Goal: Task Accomplishment & Management: Use online tool/utility

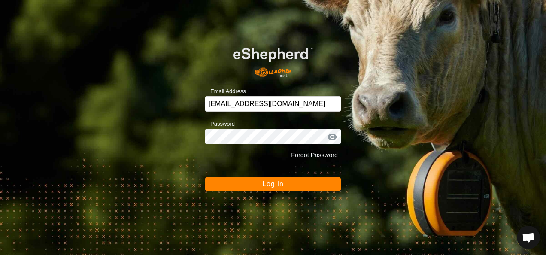
click at [273, 185] on span "Log In" at bounding box center [272, 183] width 21 height 7
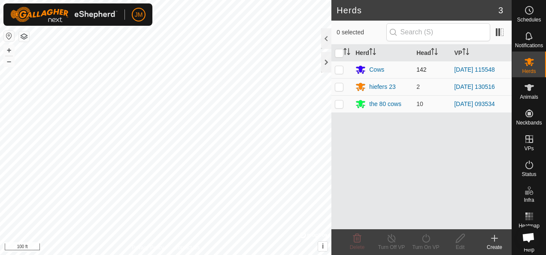
click at [337, 73] on td at bounding box center [341, 69] width 21 height 17
checkbox input "true"
click at [424, 239] on icon at bounding box center [425, 238] width 11 height 10
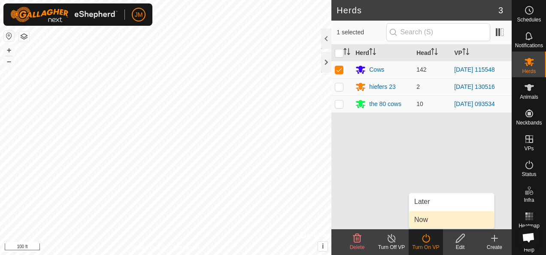
click at [430, 218] on link "Now" at bounding box center [451, 219] width 85 height 17
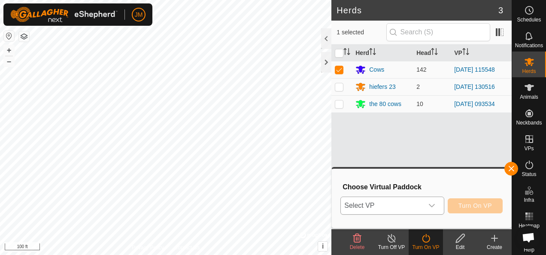
click at [439, 208] on div "dropdown trigger" at bounding box center [431, 205] width 17 height 17
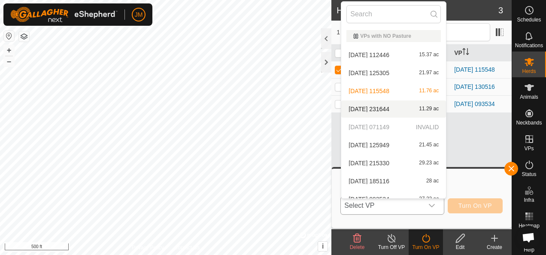
click at [385, 125] on p-selectitem "[DATE] 071149 INVALID" at bounding box center [393, 126] width 105 height 17
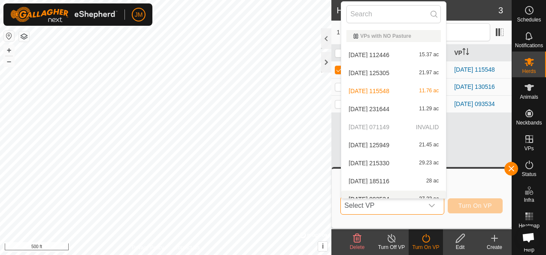
scroll to position [9, 0]
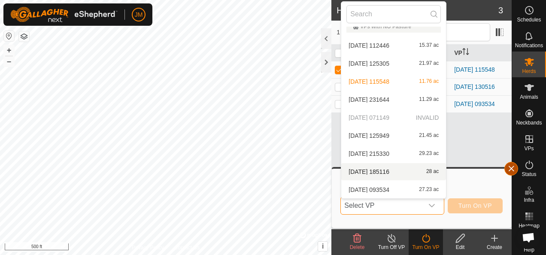
click at [511, 167] on button "button" at bounding box center [511, 169] width 14 height 14
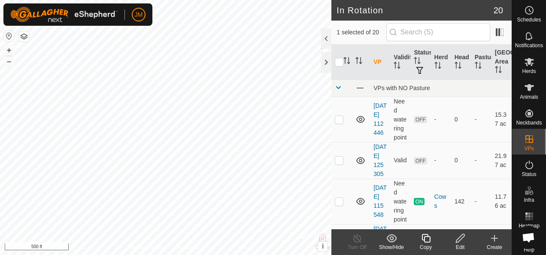
click at [461, 236] on icon at bounding box center [460, 238] width 11 height 10
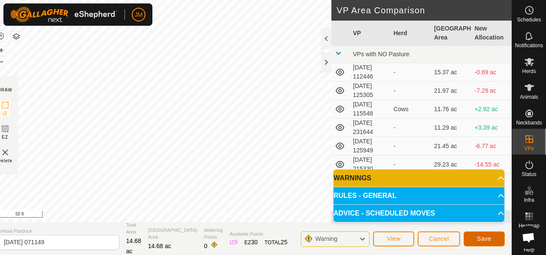
click at [485, 238] on span "Save" at bounding box center [484, 238] width 15 height 7
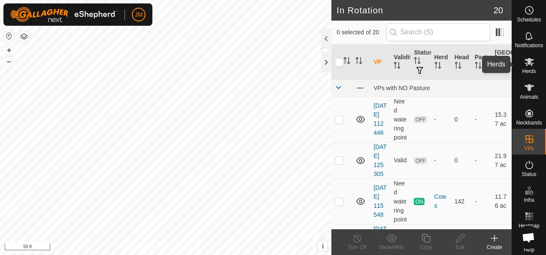
click at [525, 61] on icon at bounding box center [529, 62] width 10 height 10
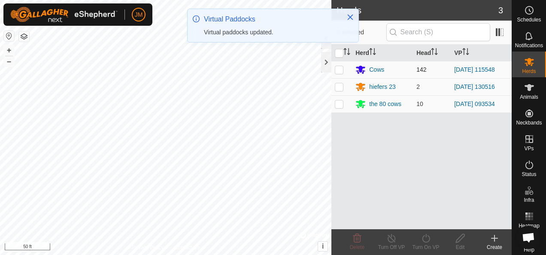
click at [341, 68] on p-checkbox at bounding box center [339, 69] width 9 height 7
checkbox input "true"
click at [424, 239] on icon at bounding box center [425, 238] width 11 height 10
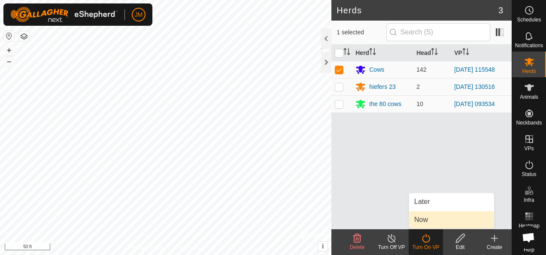
click at [426, 224] on link "Now" at bounding box center [451, 219] width 85 height 17
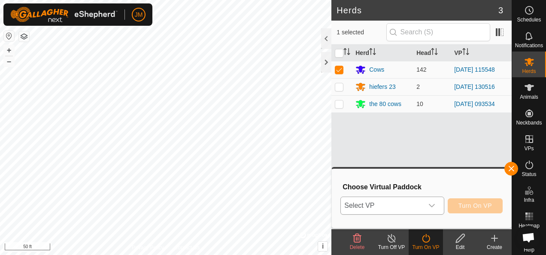
click at [437, 204] on div "dropdown trigger" at bounding box center [431, 205] width 17 height 17
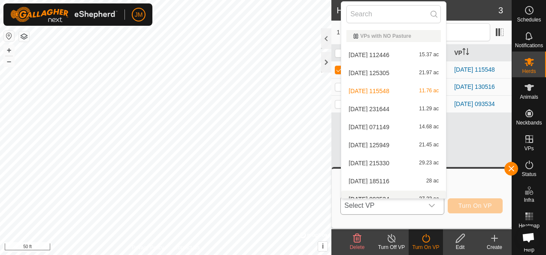
scroll to position [9, 0]
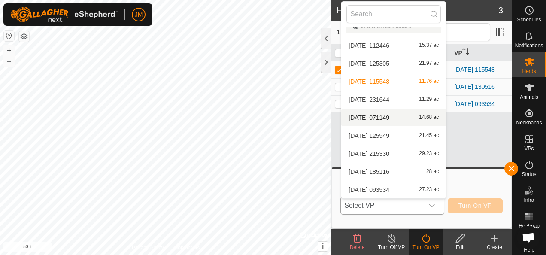
click at [388, 118] on li "[DATE] 071149 14.68 ac" at bounding box center [393, 117] width 105 height 17
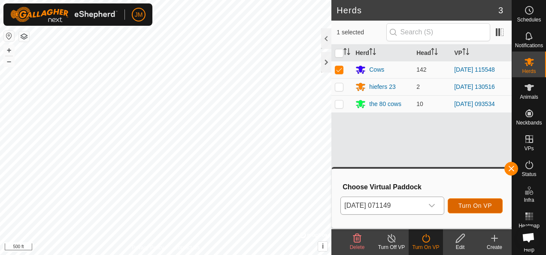
click at [469, 206] on span "Turn On VP" at bounding box center [474, 205] width 33 height 7
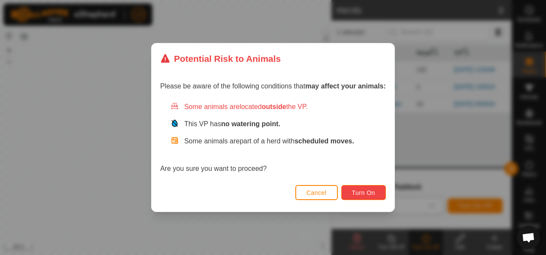
click at [367, 197] on button "Turn On" at bounding box center [363, 192] width 45 height 15
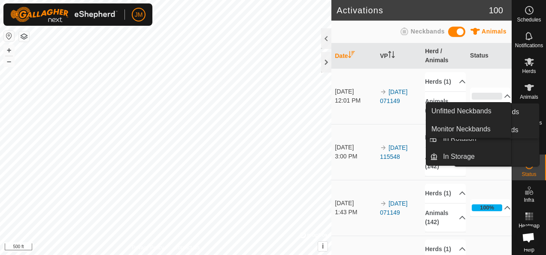
click at [528, 89] on icon at bounding box center [529, 87] width 10 height 10
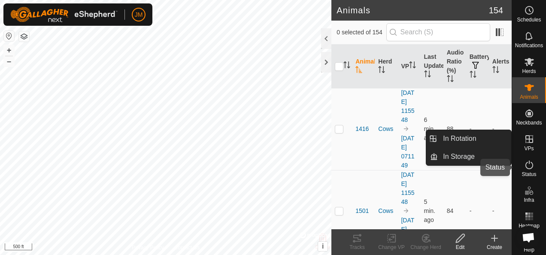
click at [524, 165] on icon at bounding box center [529, 165] width 10 height 10
